Goal: Find specific page/section: Find specific page/section

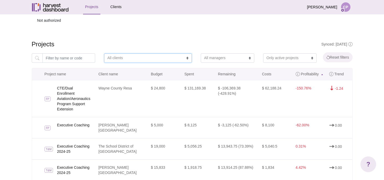
click at [176, 58] on select "All clients AiLO [GEOGRAPHIC_DATA] [GEOGRAPHIC_DATA] [GEOGRAPHIC_DATA] [GEOGRAP…" at bounding box center [148, 57] width 88 height 9
select select "Capital Region BOCES"
click at [104, 53] on select "All clients AiLO [GEOGRAPHIC_DATA] [GEOGRAPHIC_DATA] [GEOGRAPHIC_DATA] [GEOGRAP…" at bounding box center [148, 57] width 88 height 9
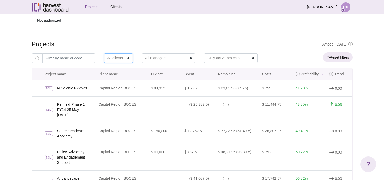
click at [117, 59] on select "All clients" at bounding box center [118, 57] width 29 height 9
click at [124, 58] on select "All clients" at bounding box center [118, 57] width 29 height 9
click at [104, 53] on select "All clients" at bounding box center [118, 57] width 29 height 9
click at [116, 7] on link "Clients" at bounding box center [115, 7] width 15 height 14
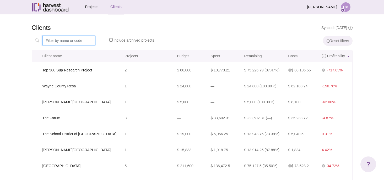
click at [84, 40] on input "text" at bounding box center [68, 40] width 53 height 9
type input "rush"
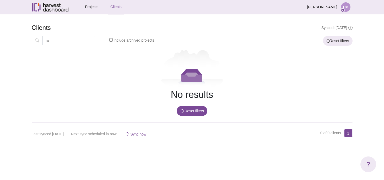
type input "r"
click at [89, 7] on link "Projects" at bounding box center [92, 7] width 18 height 14
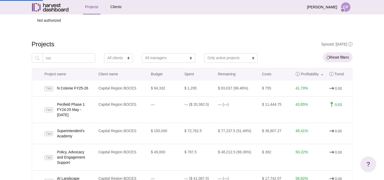
type input "rush"
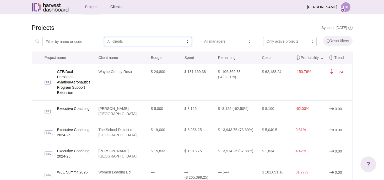
click at [115, 42] on select "All clients AiLO [GEOGRAPHIC_DATA] [GEOGRAPHIC_DATA] [GEOGRAPHIC_DATA] [GEOGRAP…" at bounding box center [148, 41] width 88 height 9
select select "[PERSON_NAME]"
click at [104, 37] on select "All clients AiLO [GEOGRAPHIC_DATA] [GEOGRAPHIC_DATA] [GEOGRAPHIC_DATA] [GEOGRAP…" at bounding box center [148, 41] width 88 height 9
